Goal: Information Seeking & Learning: Find specific page/section

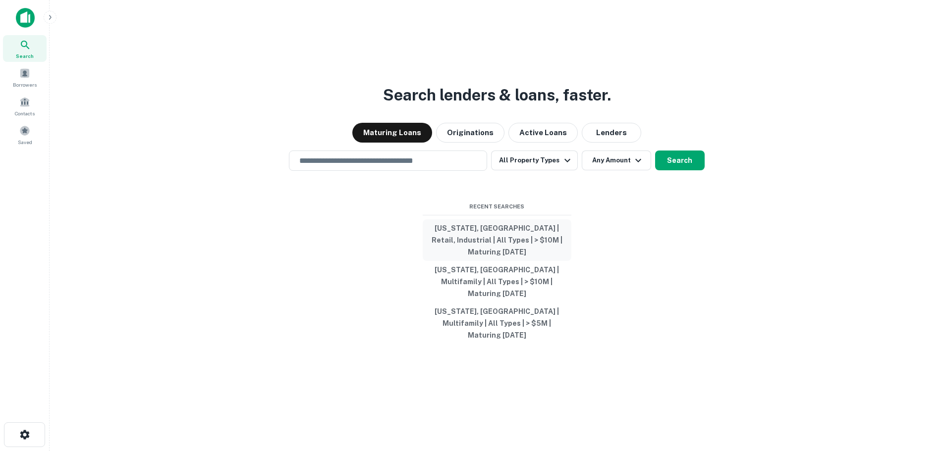
click at [479, 256] on button "[US_STATE], [GEOGRAPHIC_DATA] | Retail, Industrial | All Types | > $10M | Matur…" at bounding box center [497, 241] width 149 height 42
type input "**********"
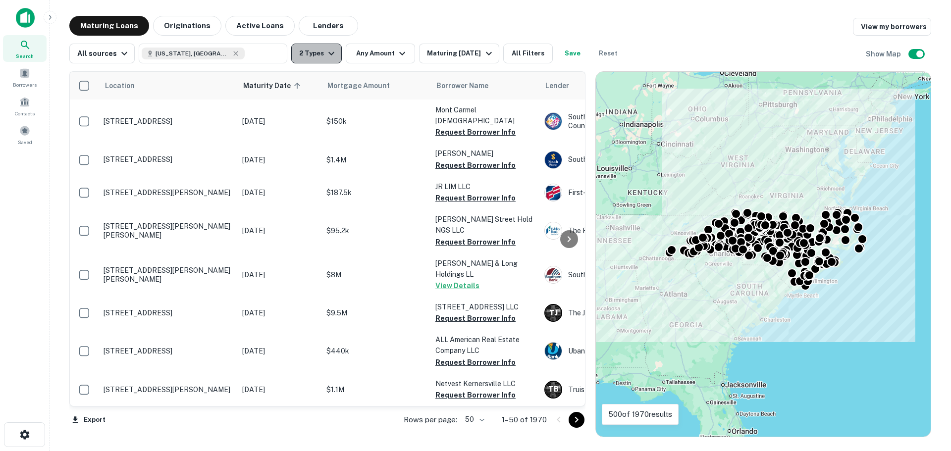
click at [298, 52] on button "2 Types" at bounding box center [316, 54] width 51 height 20
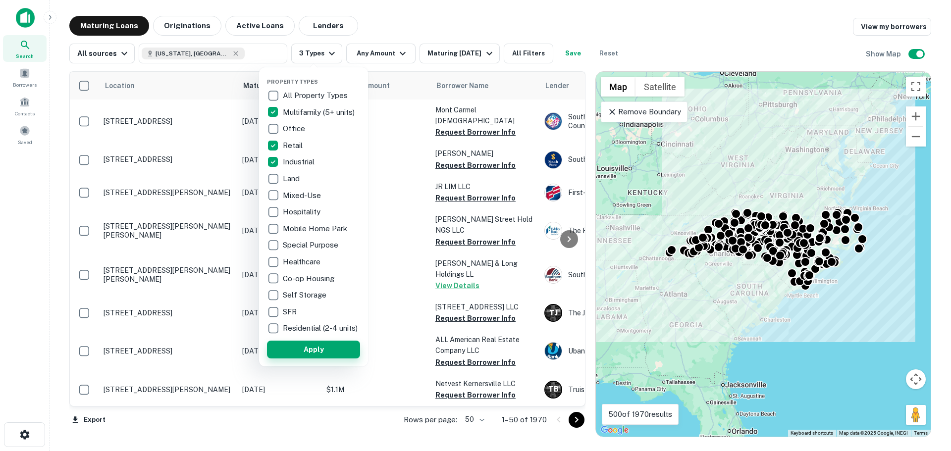
click at [305, 350] on button "Apply" at bounding box center [313, 350] width 93 height 18
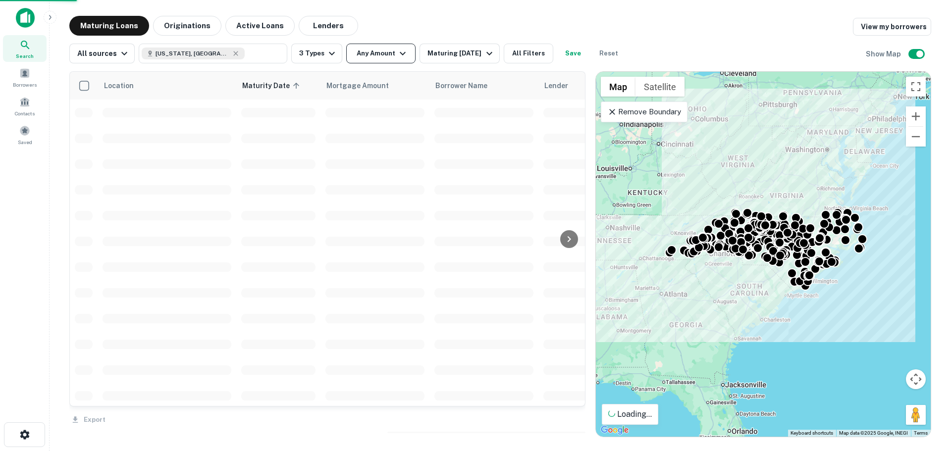
click at [397, 52] on icon "button" at bounding box center [403, 54] width 12 height 12
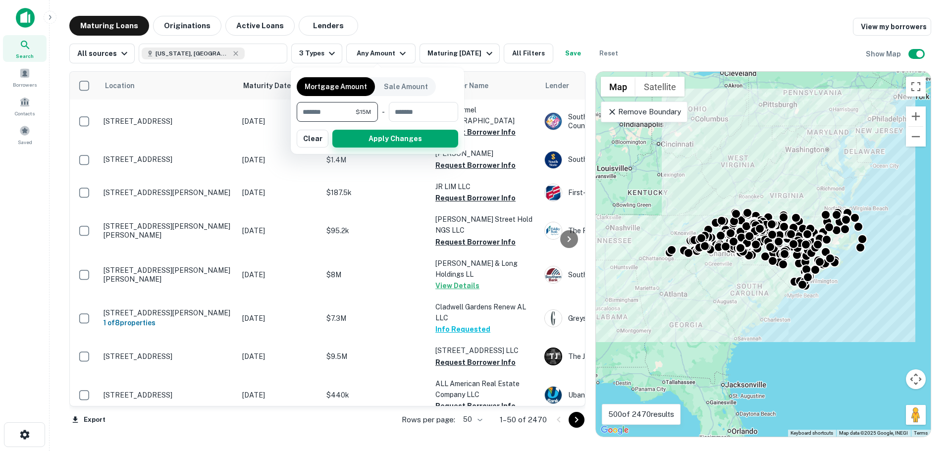
type input "********"
click at [389, 141] on button "Apply Changes" at bounding box center [396, 139] width 126 height 18
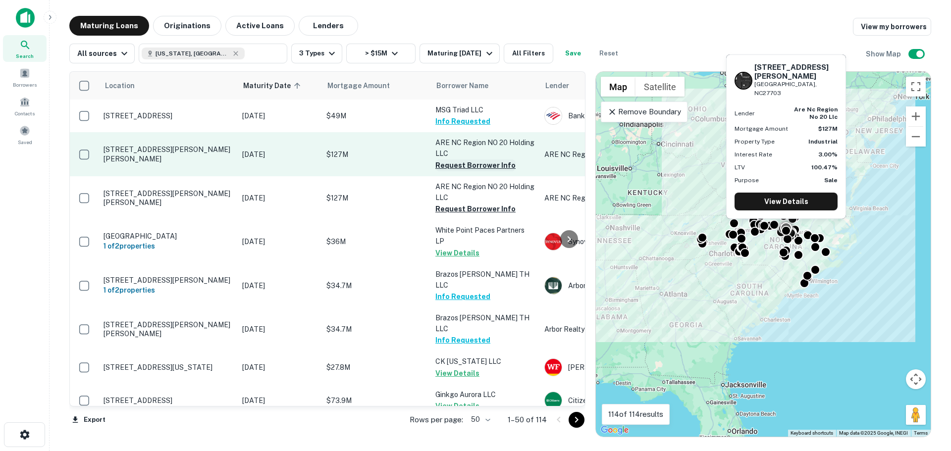
click at [462, 164] on button "Request Borrower Info" at bounding box center [476, 166] width 80 height 12
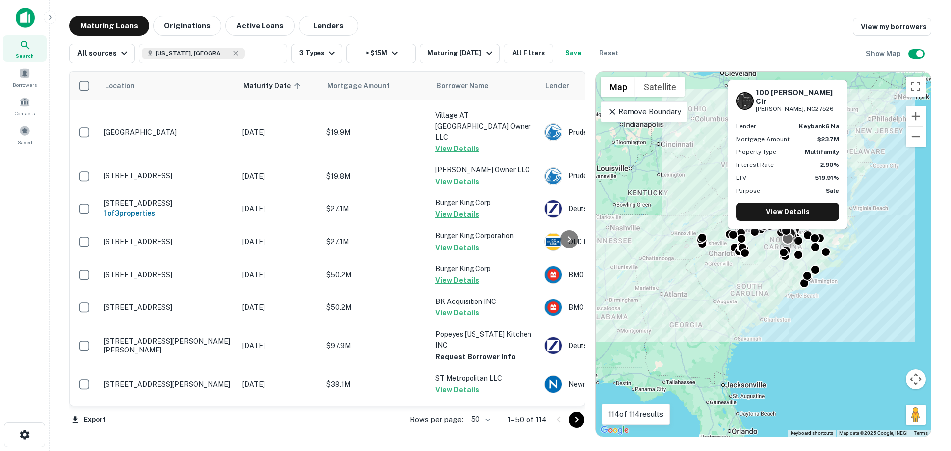
scroll to position [644, 0]
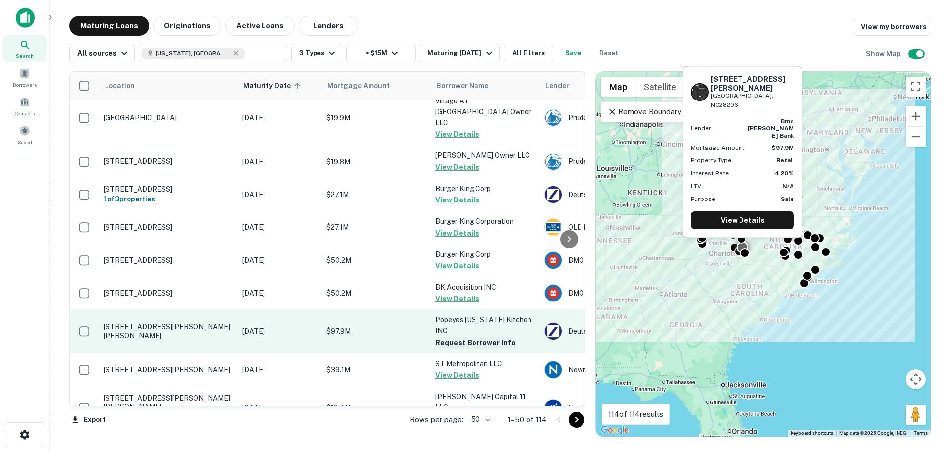
click at [475, 337] on button "Request Borrower Info" at bounding box center [476, 343] width 80 height 12
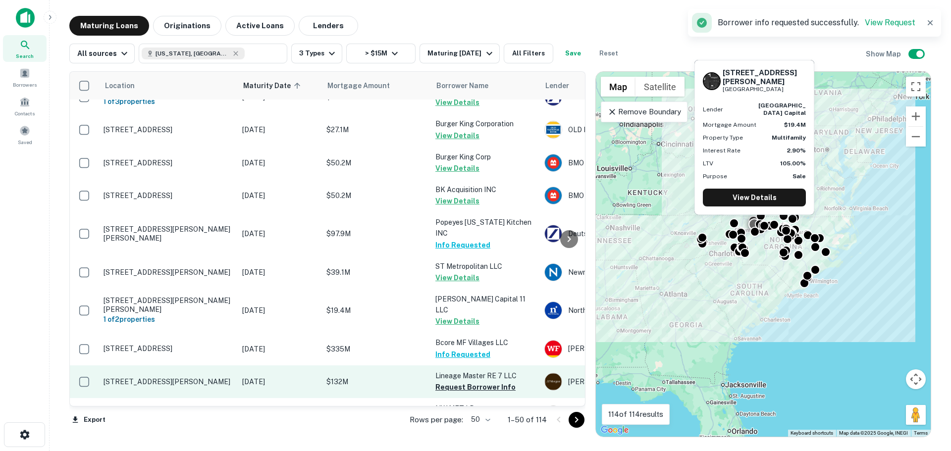
scroll to position [743, 0]
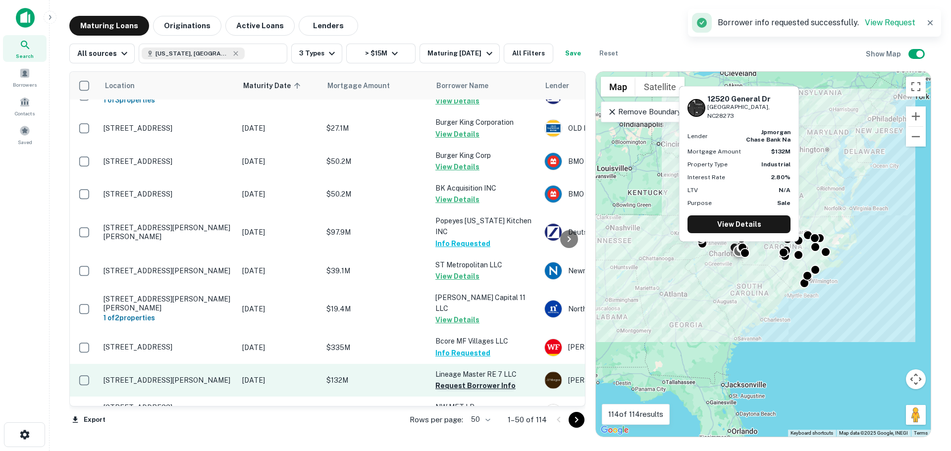
click at [465, 355] on button "Request Borrower Info" at bounding box center [476, 386] width 80 height 12
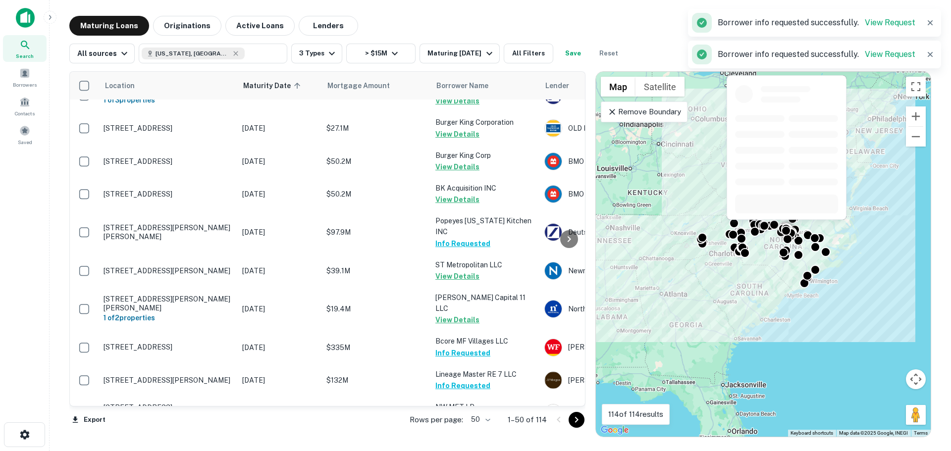
click at [472, 355] on button "Request Borrower Info" at bounding box center [476, 452] width 80 height 12
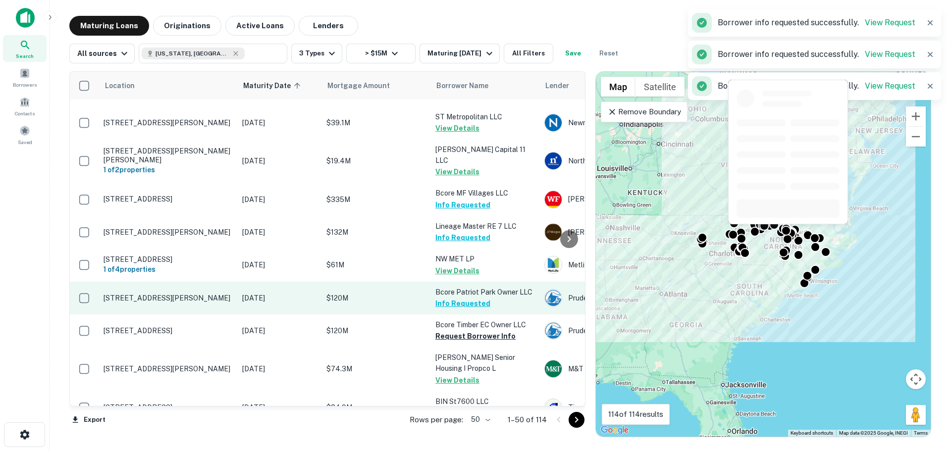
scroll to position [892, 0]
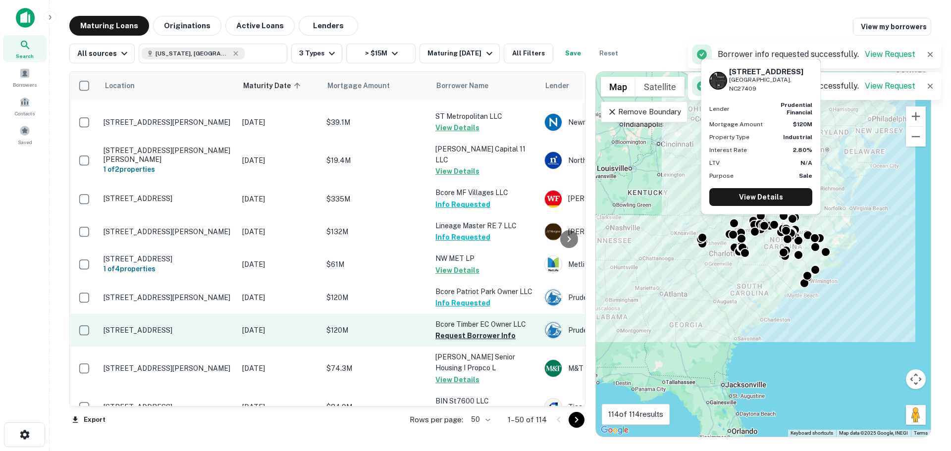
click at [467, 330] on button "Request Borrower Info" at bounding box center [476, 336] width 80 height 12
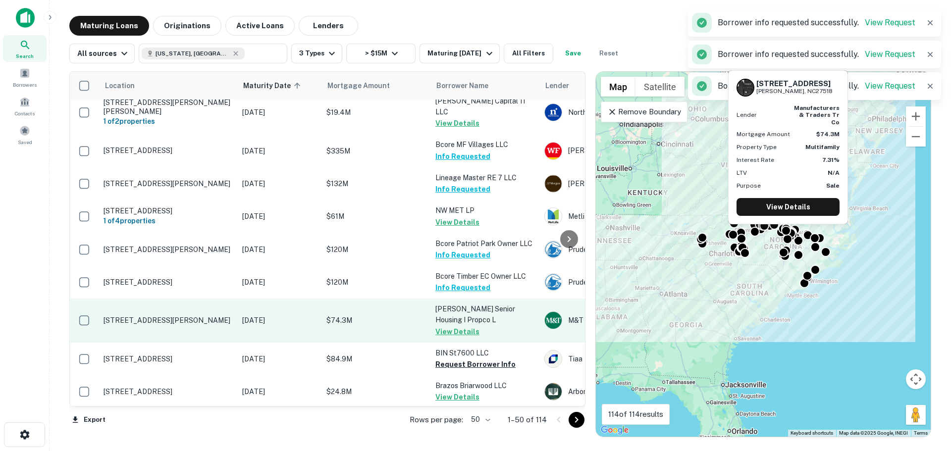
scroll to position [942, 0]
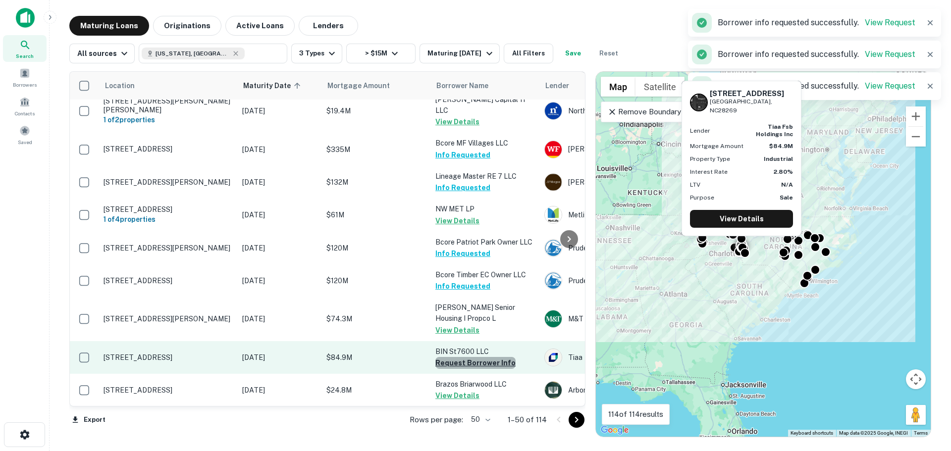
click at [479, 355] on button "Request Borrower Info" at bounding box center [476, 363] width 80 height 12
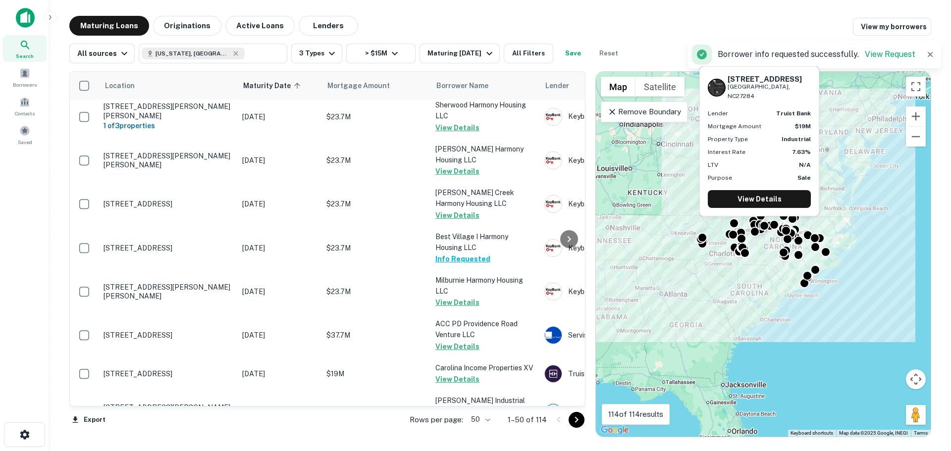
scroll to position [1561, 0]
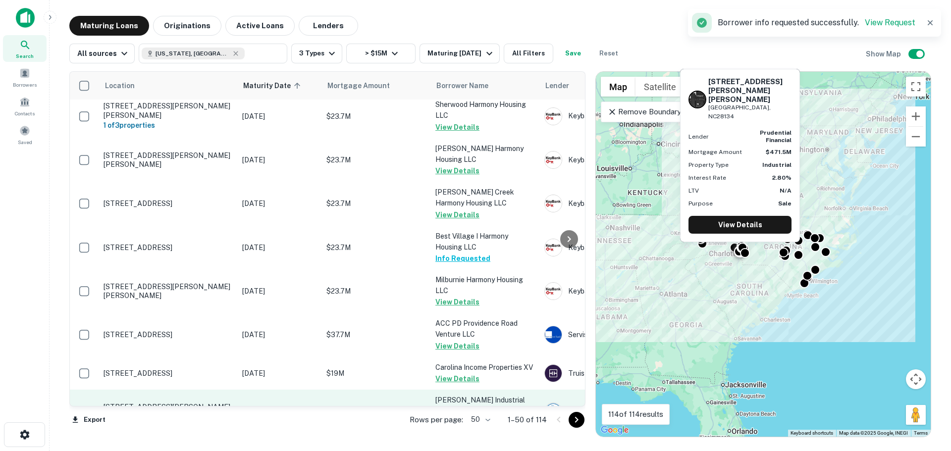
click at [480, 355] on button "Request Borrower Info" at bounding box center [476, 423] width 80 height 12
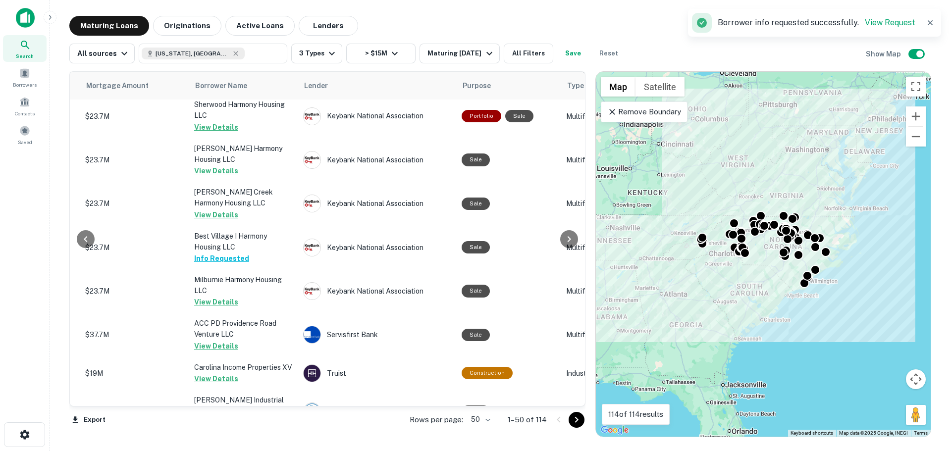
scroll to position [1561, 261]
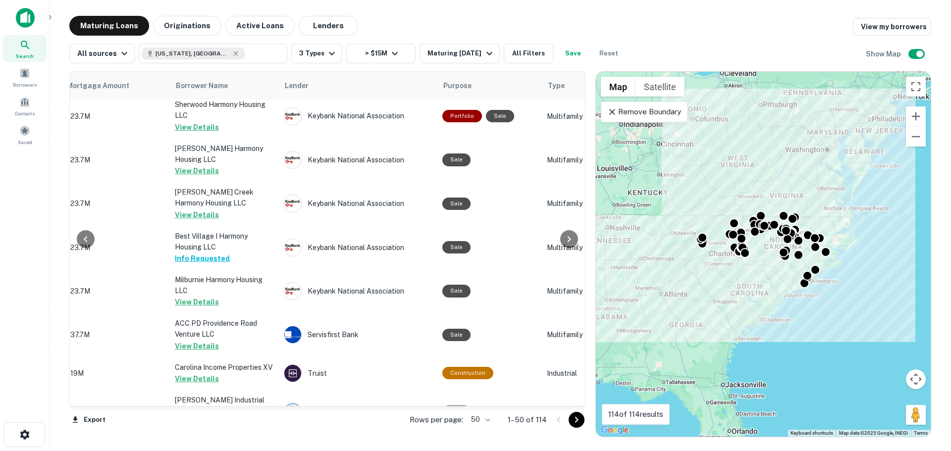
click at [542, 355] on icon "Go to next page" at bounding box center [577, 420] width 12 height 12
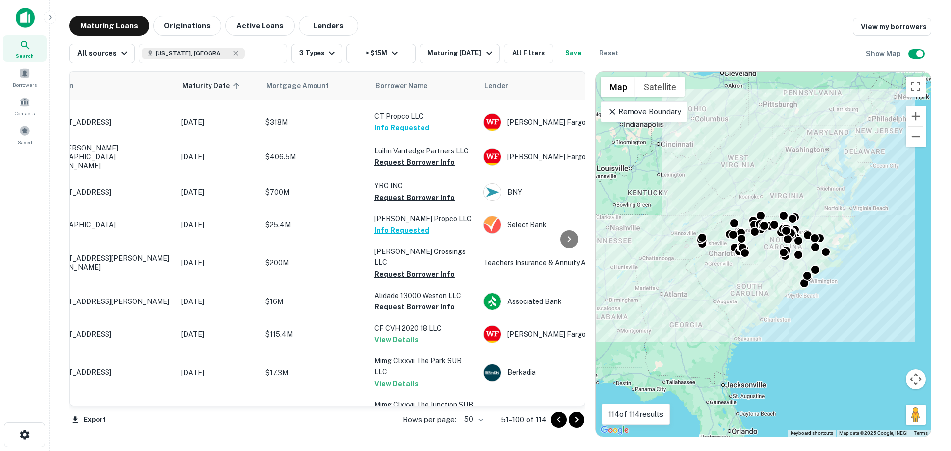
scroll to position [1546, 0]
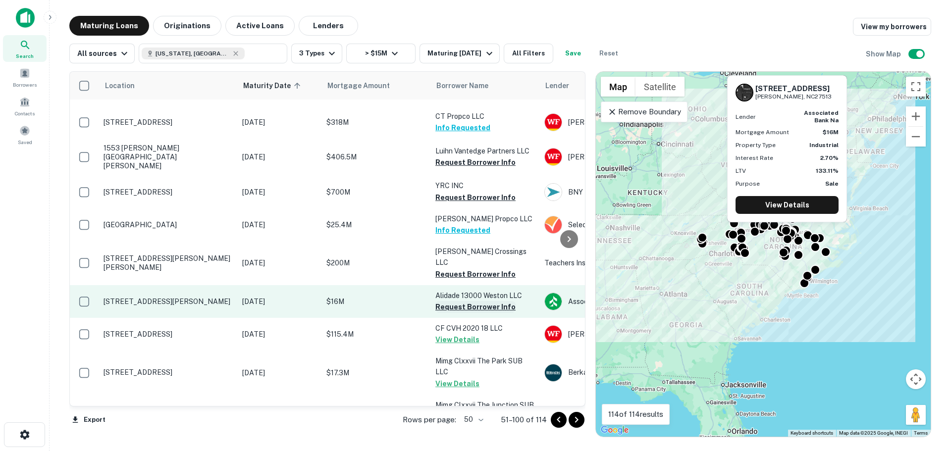
click at [455, 301] on button "Request Borrower Info" at bounding box center [476, 307] width 80 height 12
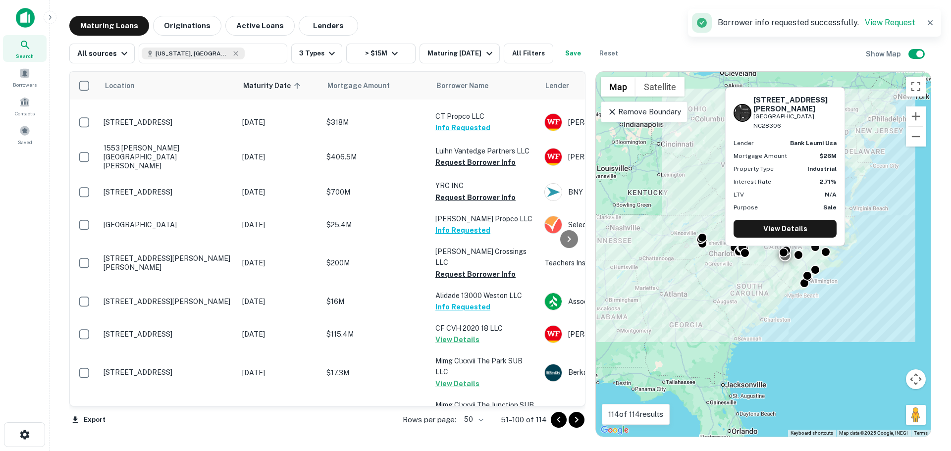
click at [462, 355] on button "Request Borrower Info" at bounding box center [476, 460] width 80 height 12
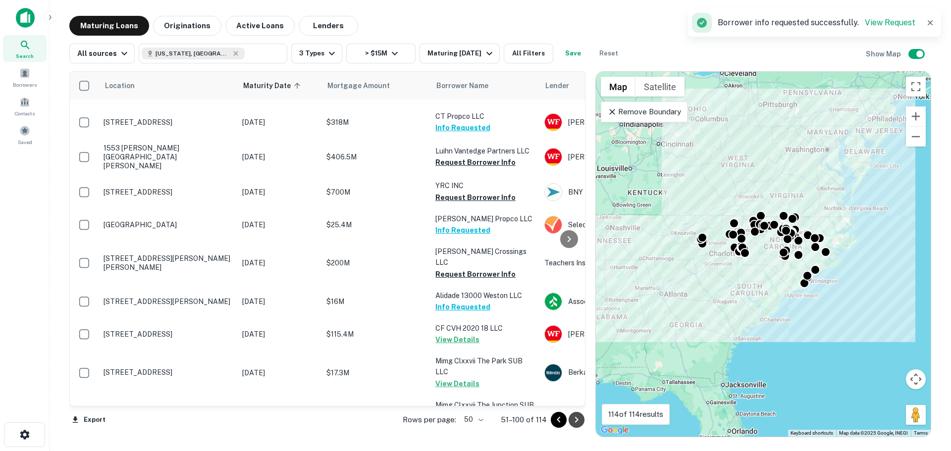
click at [542, 355] on icon "Go to next page" at bounding box center [577, 420] width 12 height 12
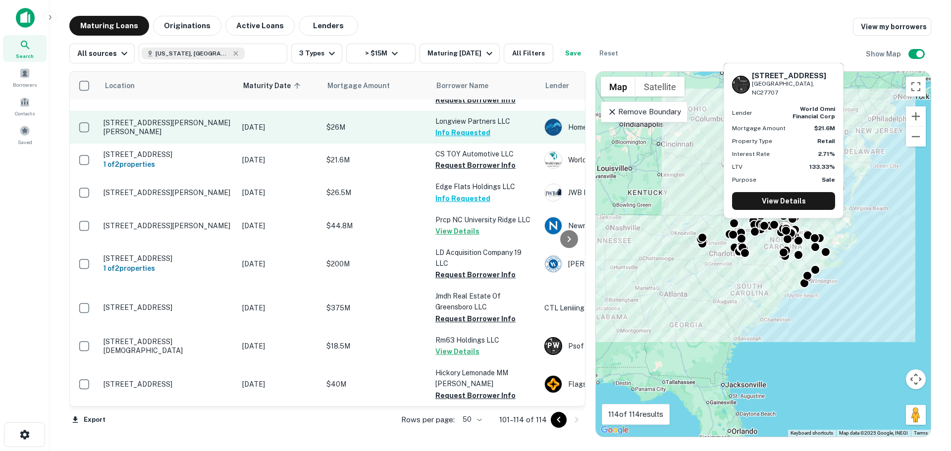
scroll to position [165, 0]
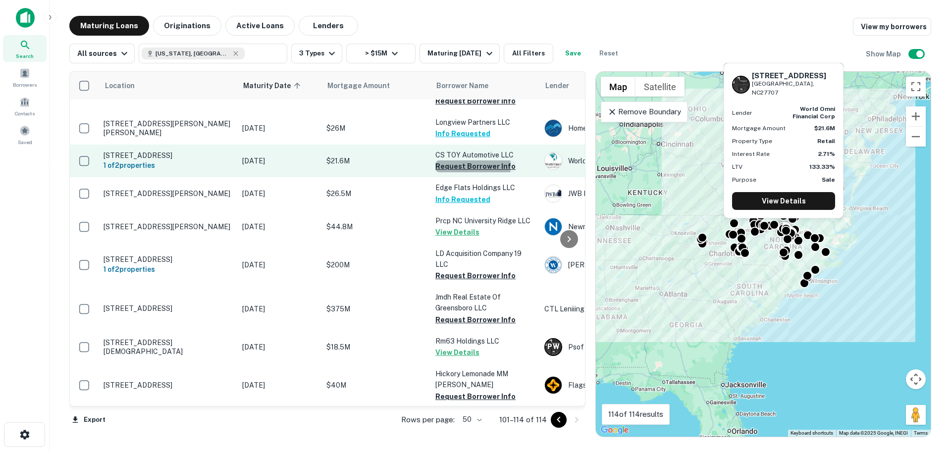
click at [468, 161] on button "Request Borrower Info" at bounding box center [476, 167] width 80 height 12
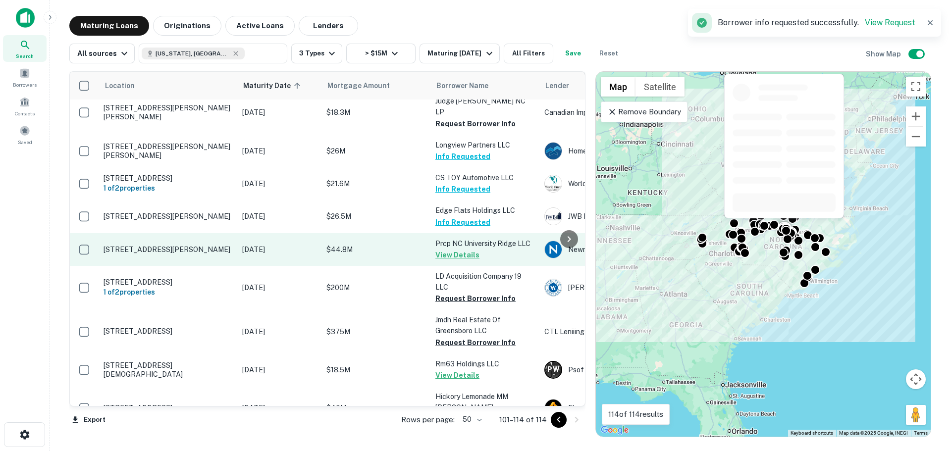
scroll to position [66, 0]
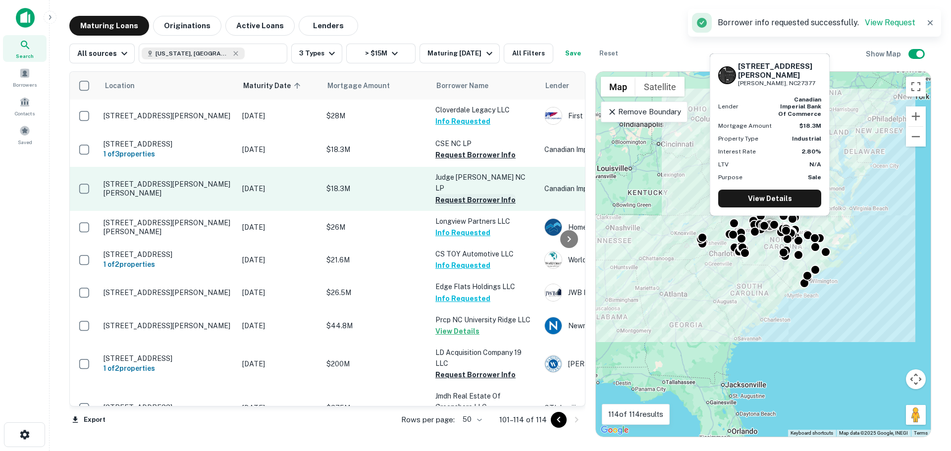
click at [475, 194] on button "Request Borrower Info" at bounding box center [476, 200] width 80 height 12
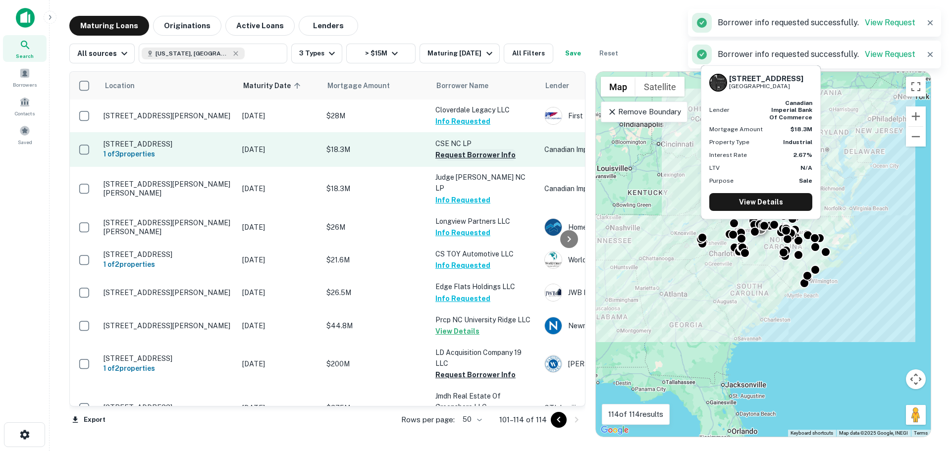
click at [471, 153] on button "Request Borrower Info" at bounding box center [476, 155] width 80 height 12
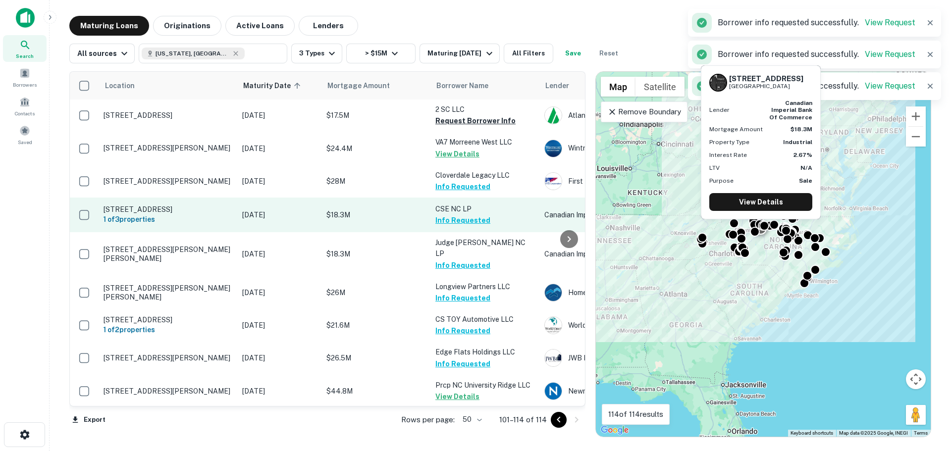
scroll to position [0, 0]
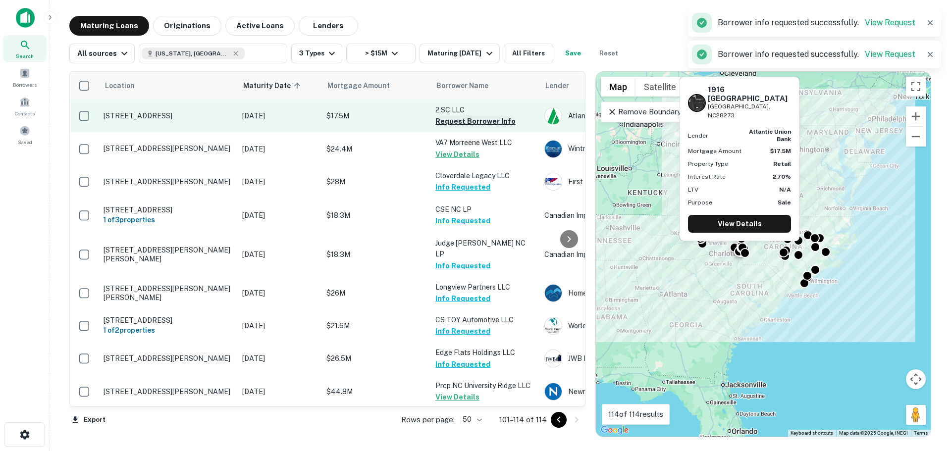
click at [474, 116] on button "Request Borrower Info" at bounding box center [476, 121] width 80 height 12
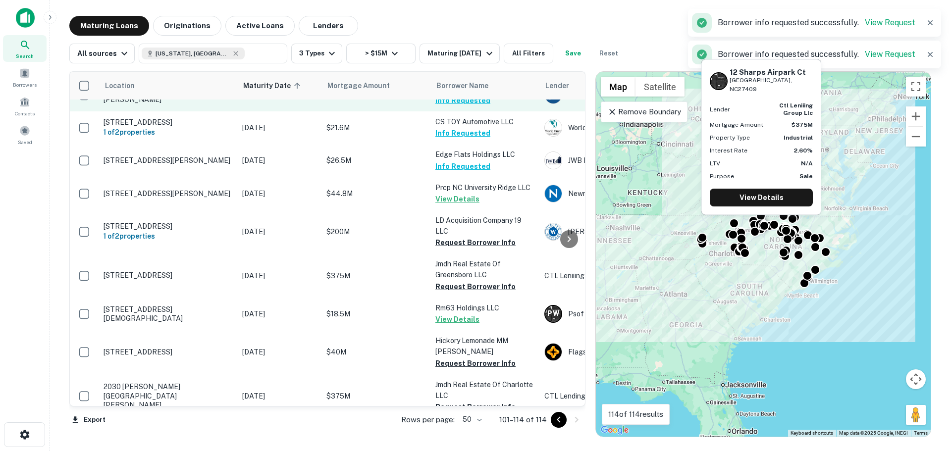
scroll to position [215, 0]
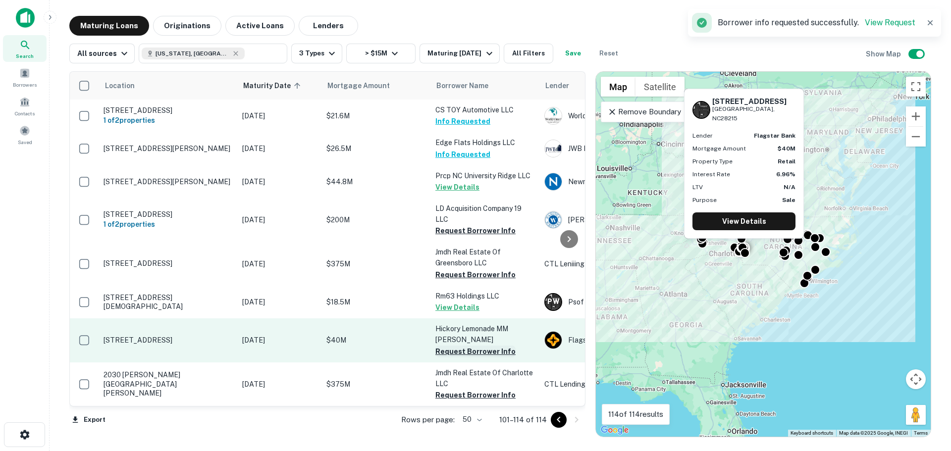
click at [469, 346] on button "Request Borrower Info" at bounding box center [476, 352] width 80 height 12
